Goal: Understand process/instructions: Learn how to perform a task or action

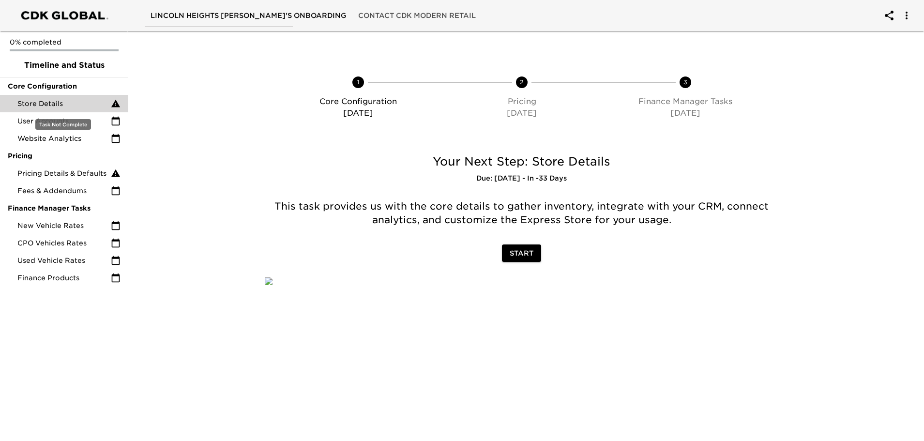
click at [121, 104] on div "Store Details" at bounding box center [64, 103] width 128 height 17
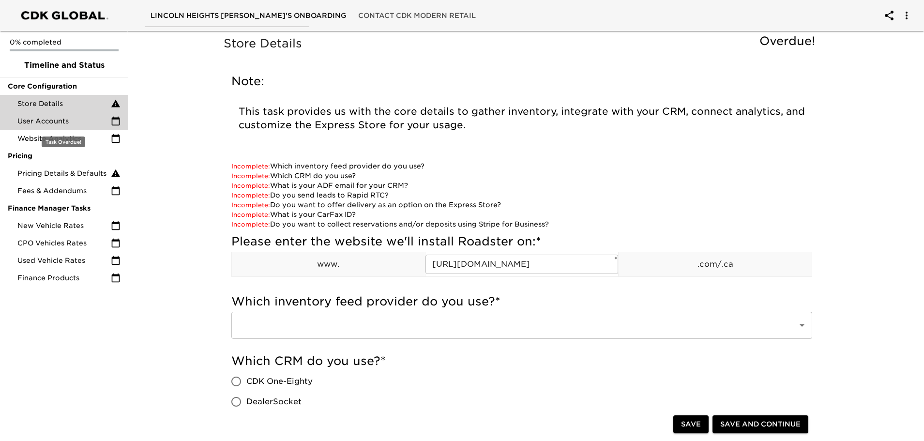
click at [30, 121] on span "User Accounts" at bounding box center [63, 121] width 93 height 10
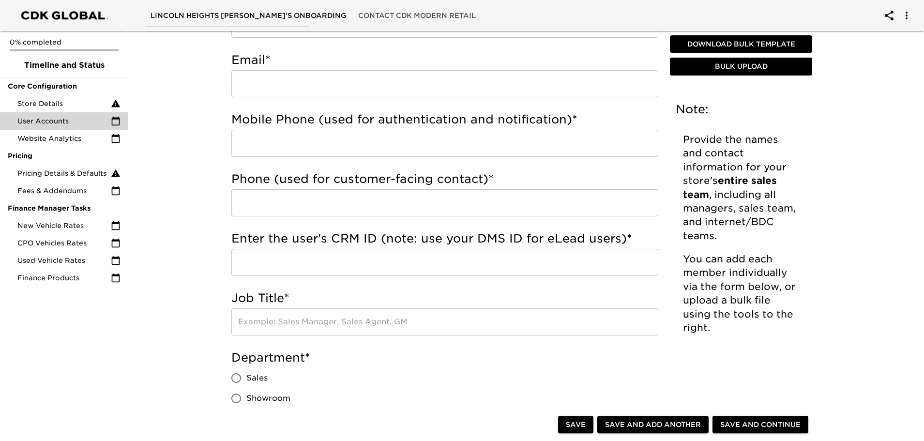
scroll to position [145, 0]
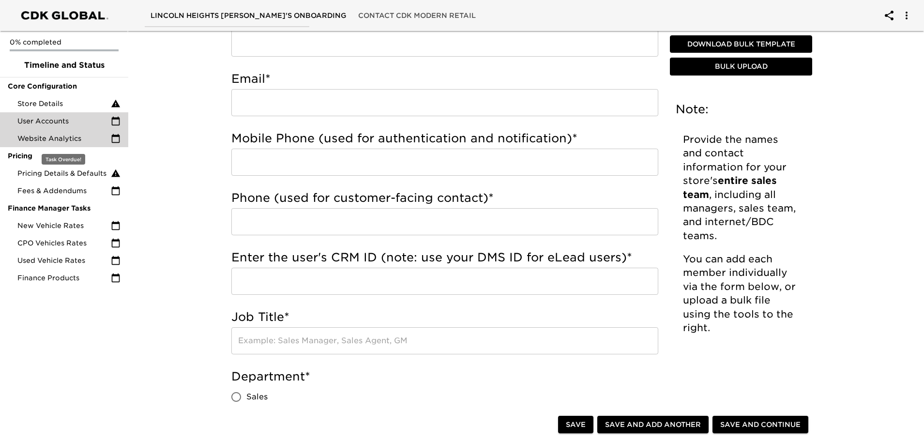
click at [47, 137] on span "Website Analytics" at bounding box center [63, 139] width 93 height 10
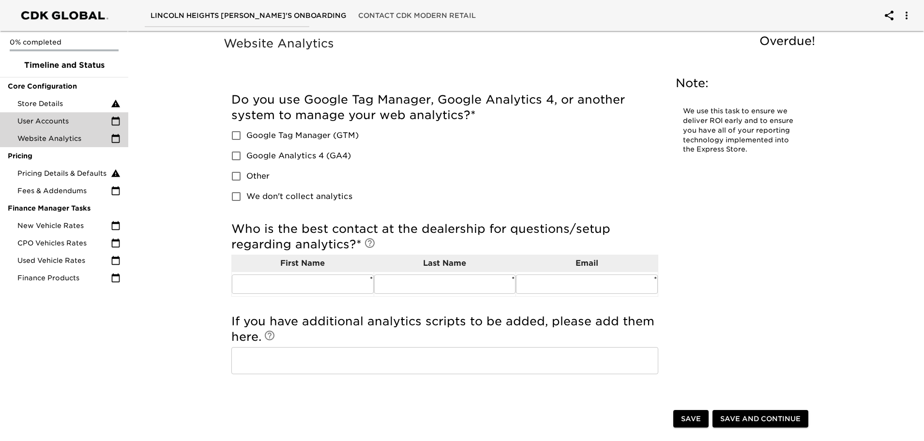
click at [48, 122] on span "User Accounts" at bounding box center [63, 121] width 93 height 10
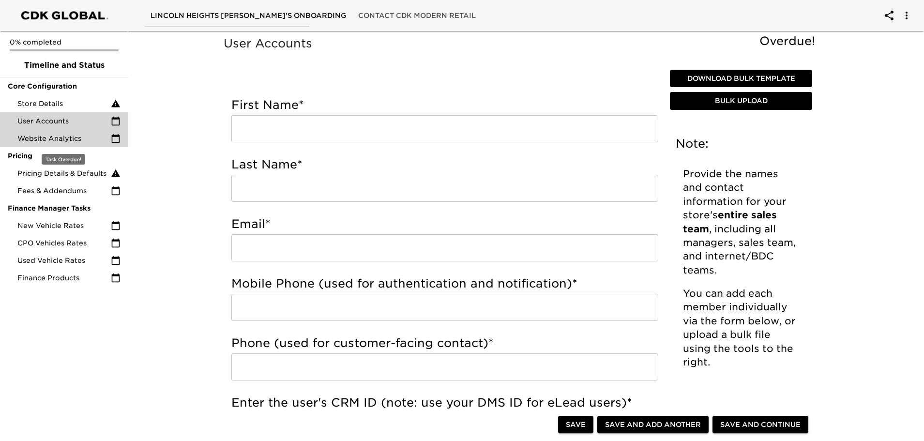
click at [62, 146] on div "Website Analytics" at bounding box center [64, 138] width 128 height 17
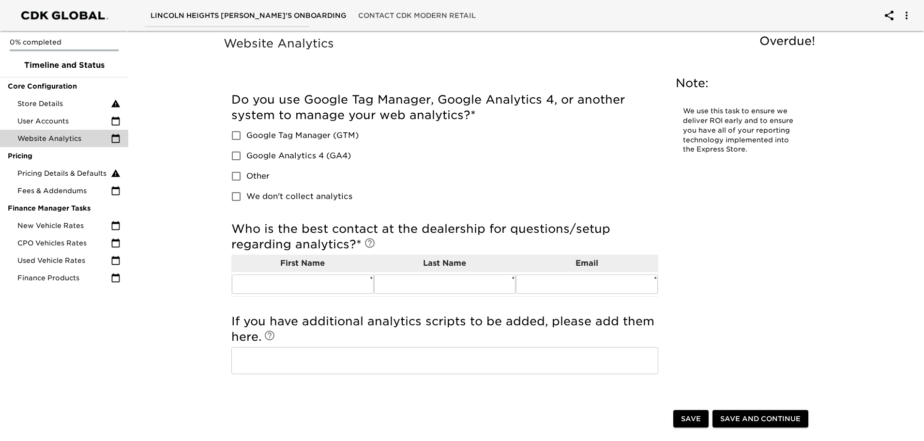
click at [171, 99] on div "Website Analytics Overdue! Note: We use this task to ensure we deliver ROI earl…" at bounding box center [521, 300] width 799 height 547
click at [45, 169] on span "Pricing Details & Defaults" at bounding box center [63, 173] width 93 height 10
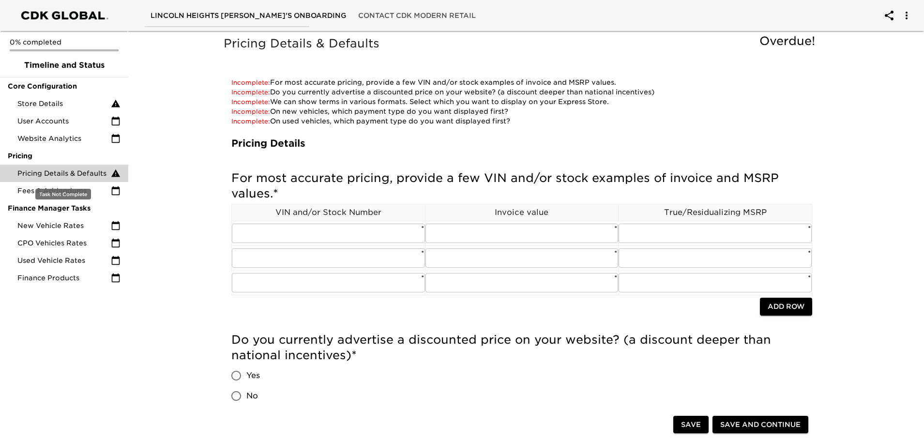
click at [57, 167] on div "Pricing Details & Defaults" at bounding box center [64, 172] width 128 height 17
